Goal: Information Seeking & Learning: Learn about a topic

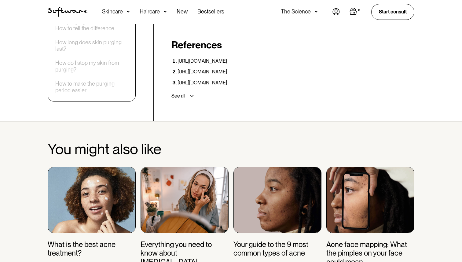
scroll to position [2225, 0]
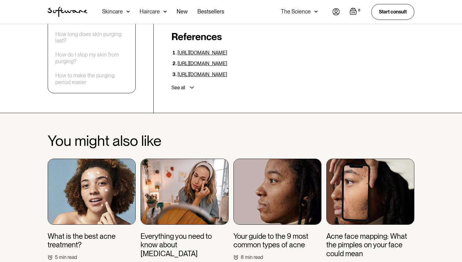
click at [92, 169] on img at bounding box center [92, 191] width 88 height 66
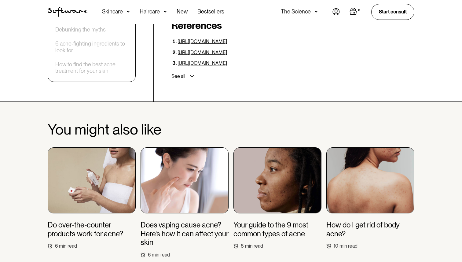
scroll to position [1373, 0]
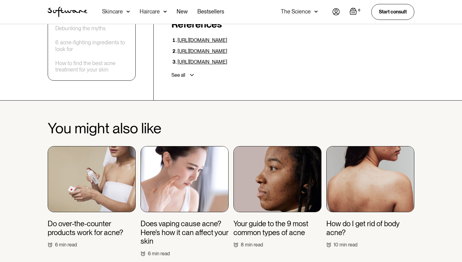
click at [367, 201] on img at bounding box center [370, 179] width 88 height 66
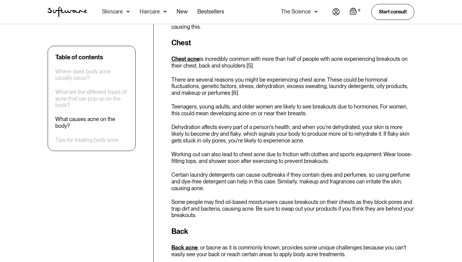
scroll to position [1143, 0]
